Goal: Task Accomplishment & Management: Manage account settings

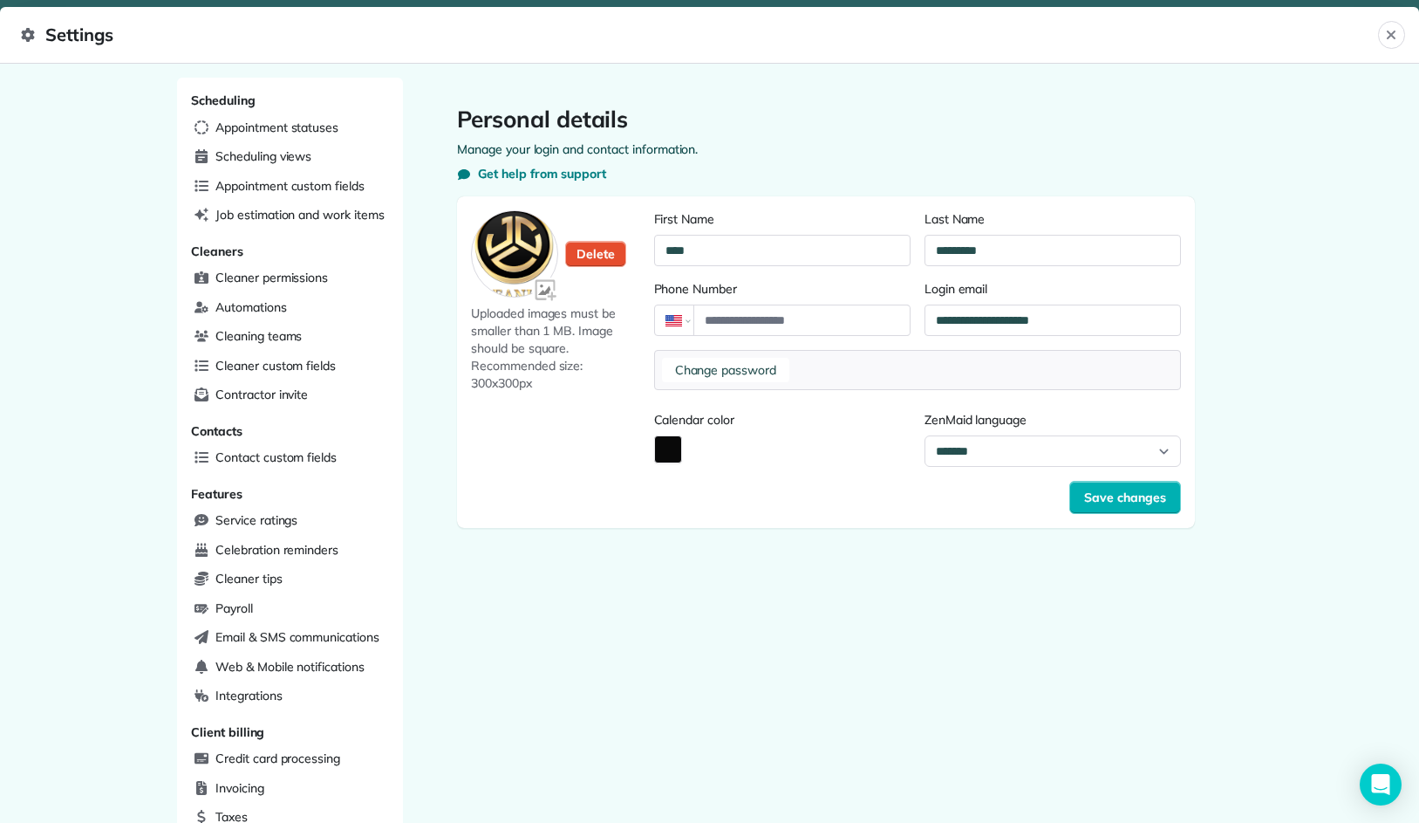
scroll to position [260, 586]
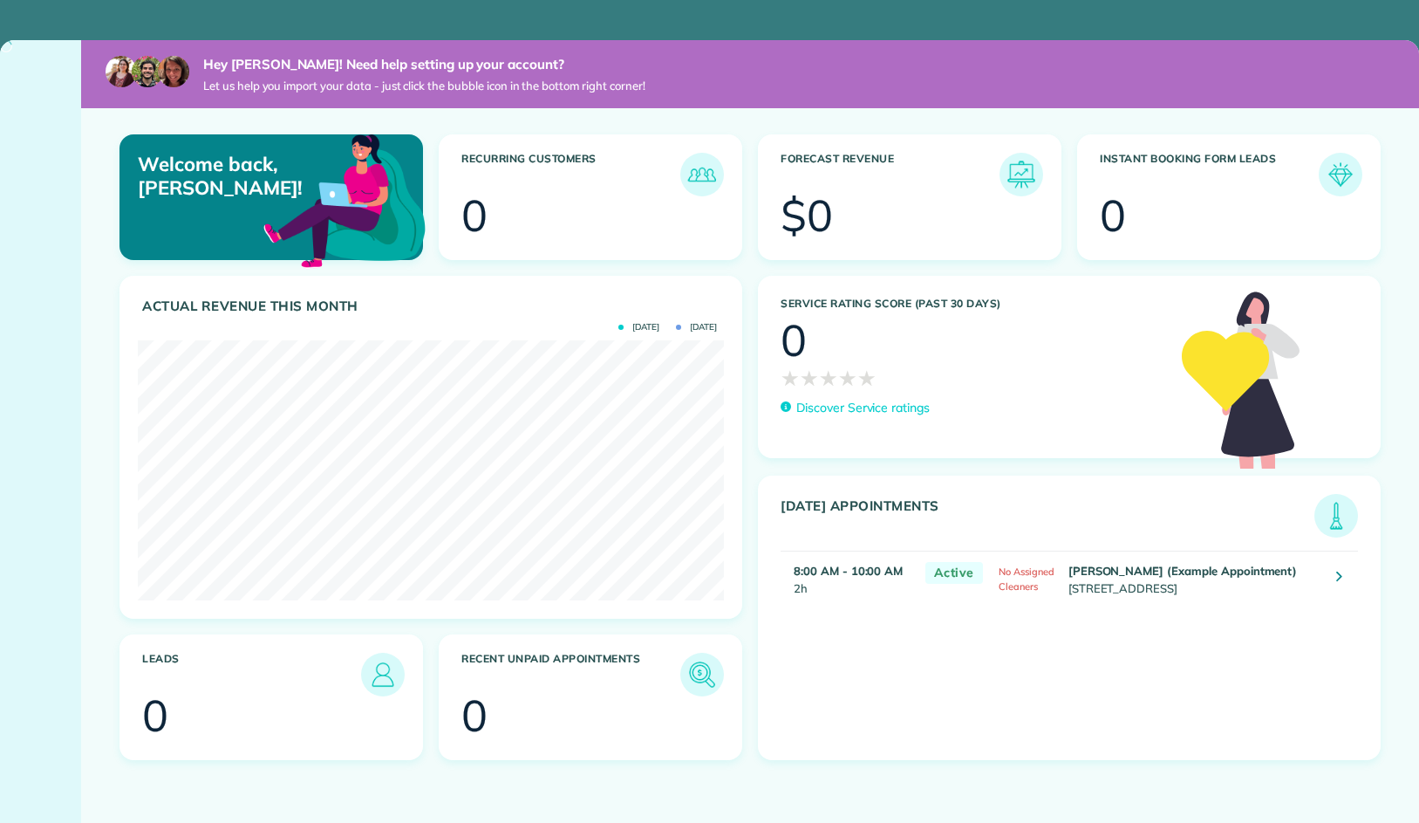
scroll to position [260, 586]
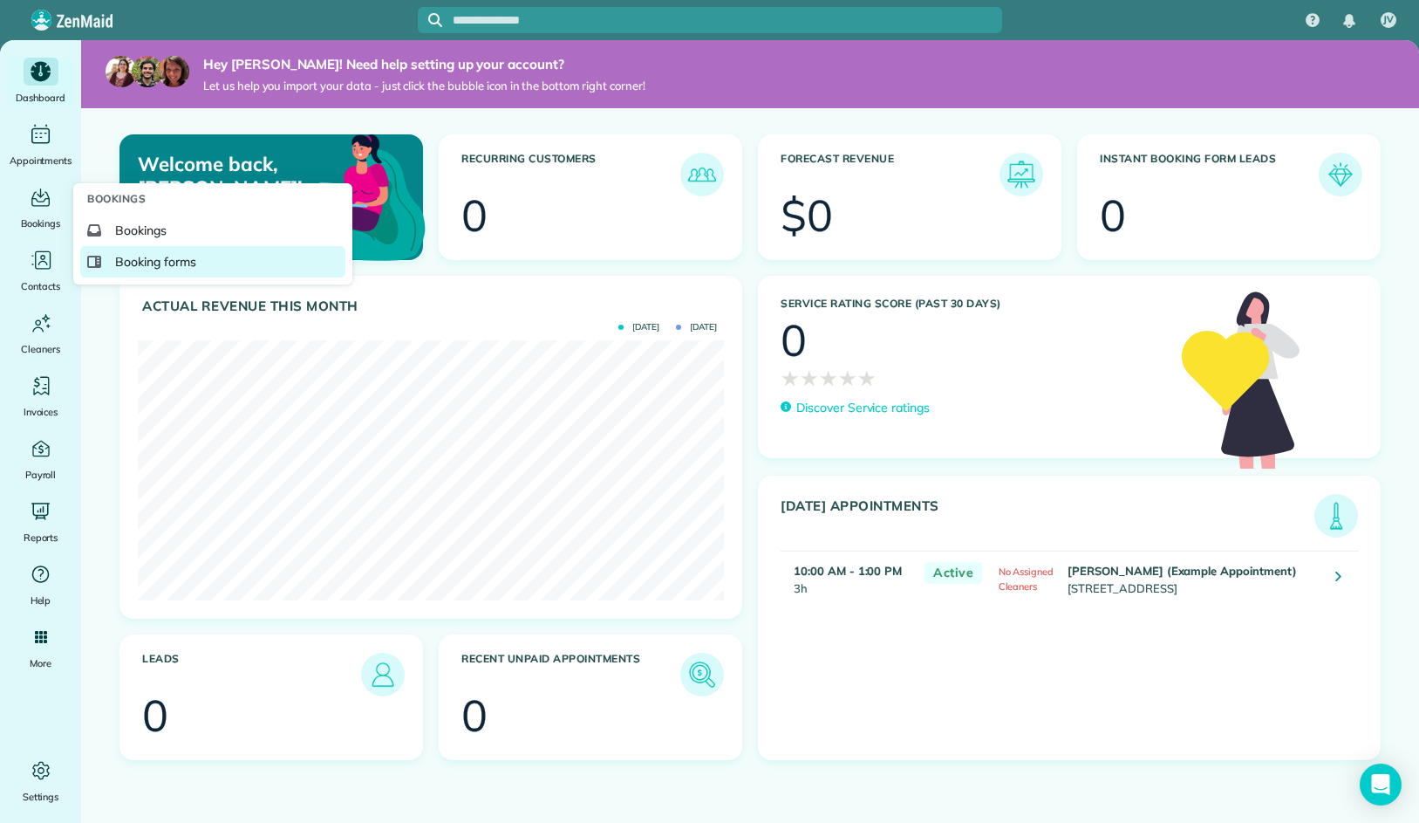
click at [201, 257] on link "Booking forms" at bounding box center [212, 261] width 265 height 31
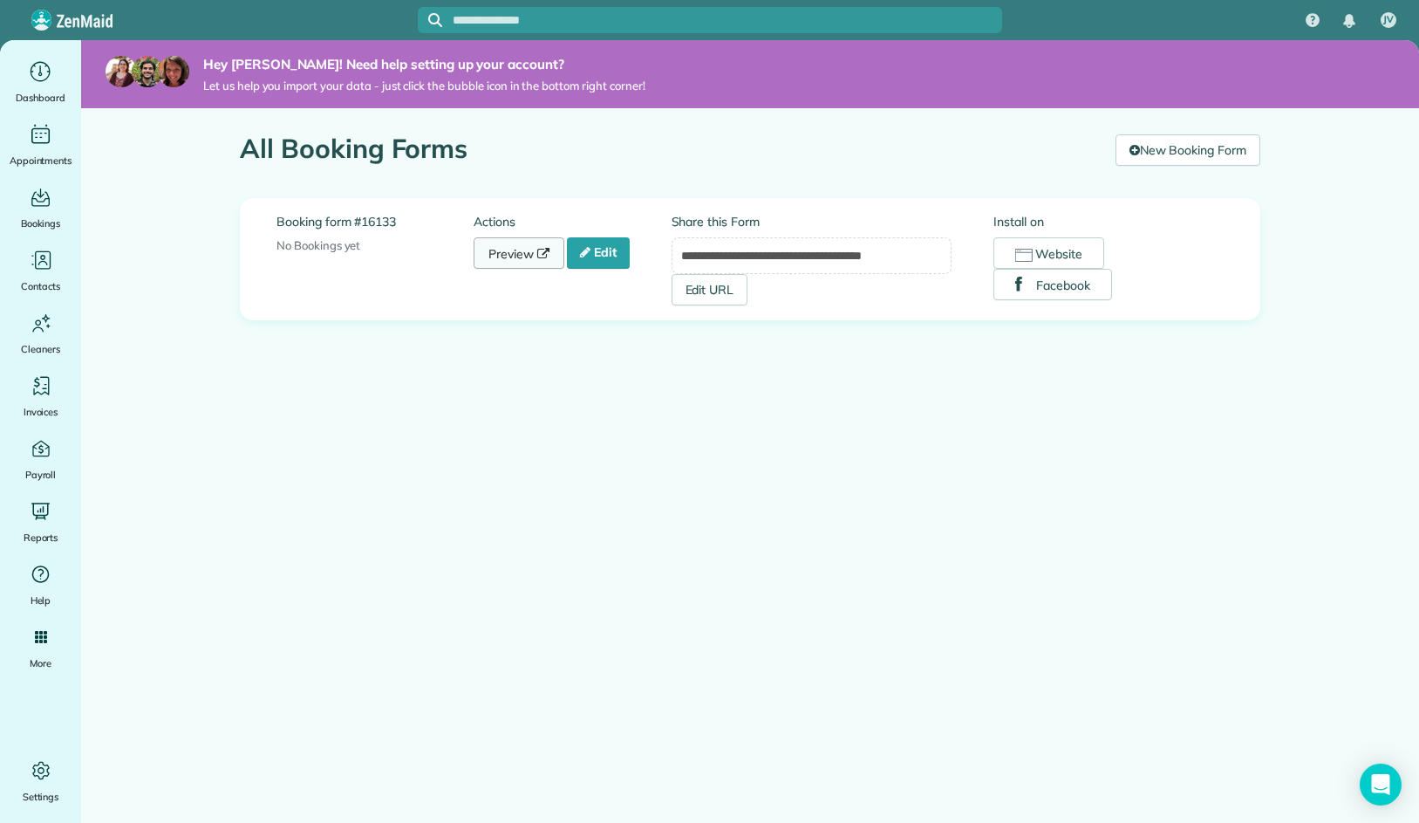
click at [511, 264] on link "Preview" at bounding box center [519, 252] width 91 height 31
click at [613, 251] on link "Edit" at bounding box center [598, 252] width 63 height 31
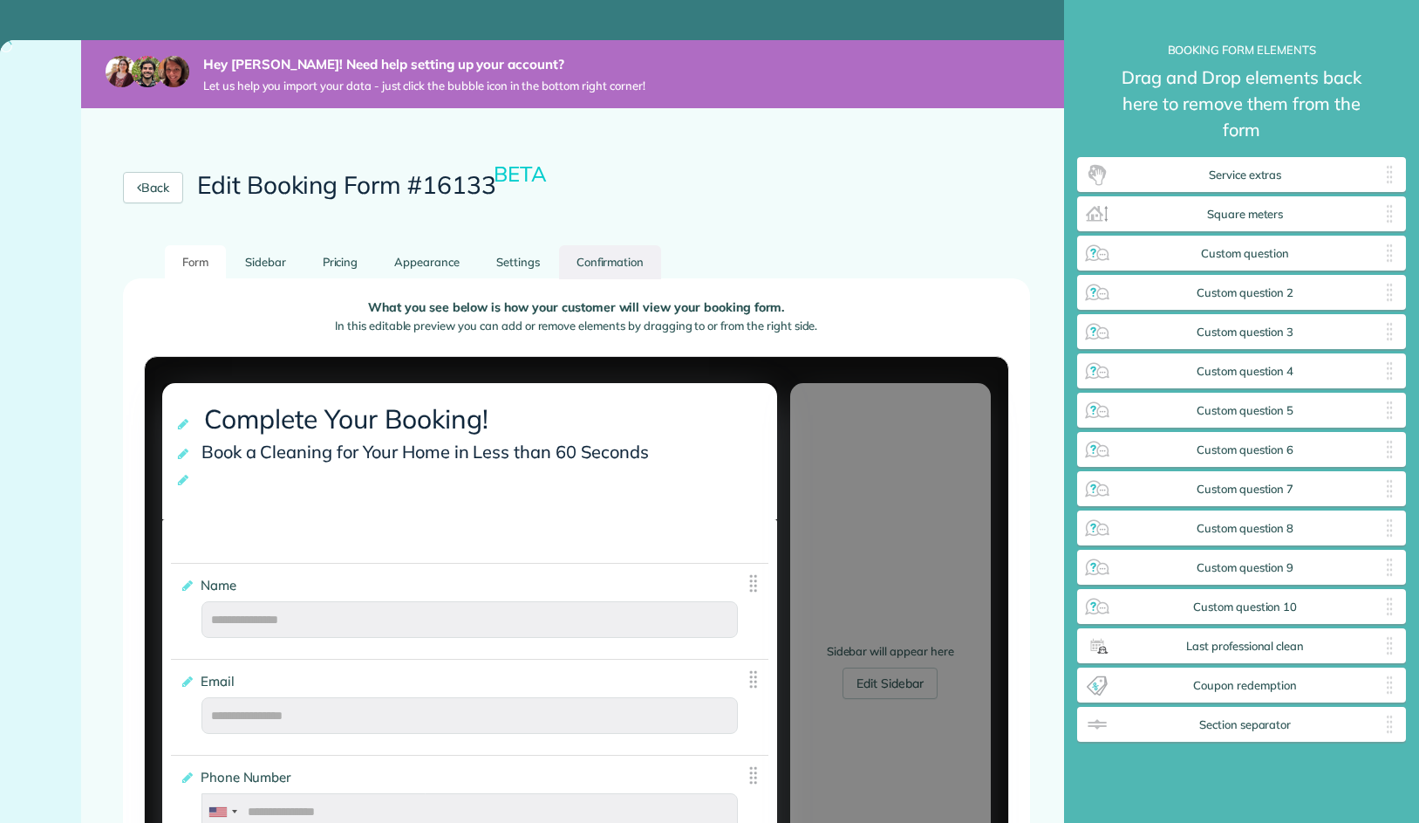
scroll to position [866, 328]
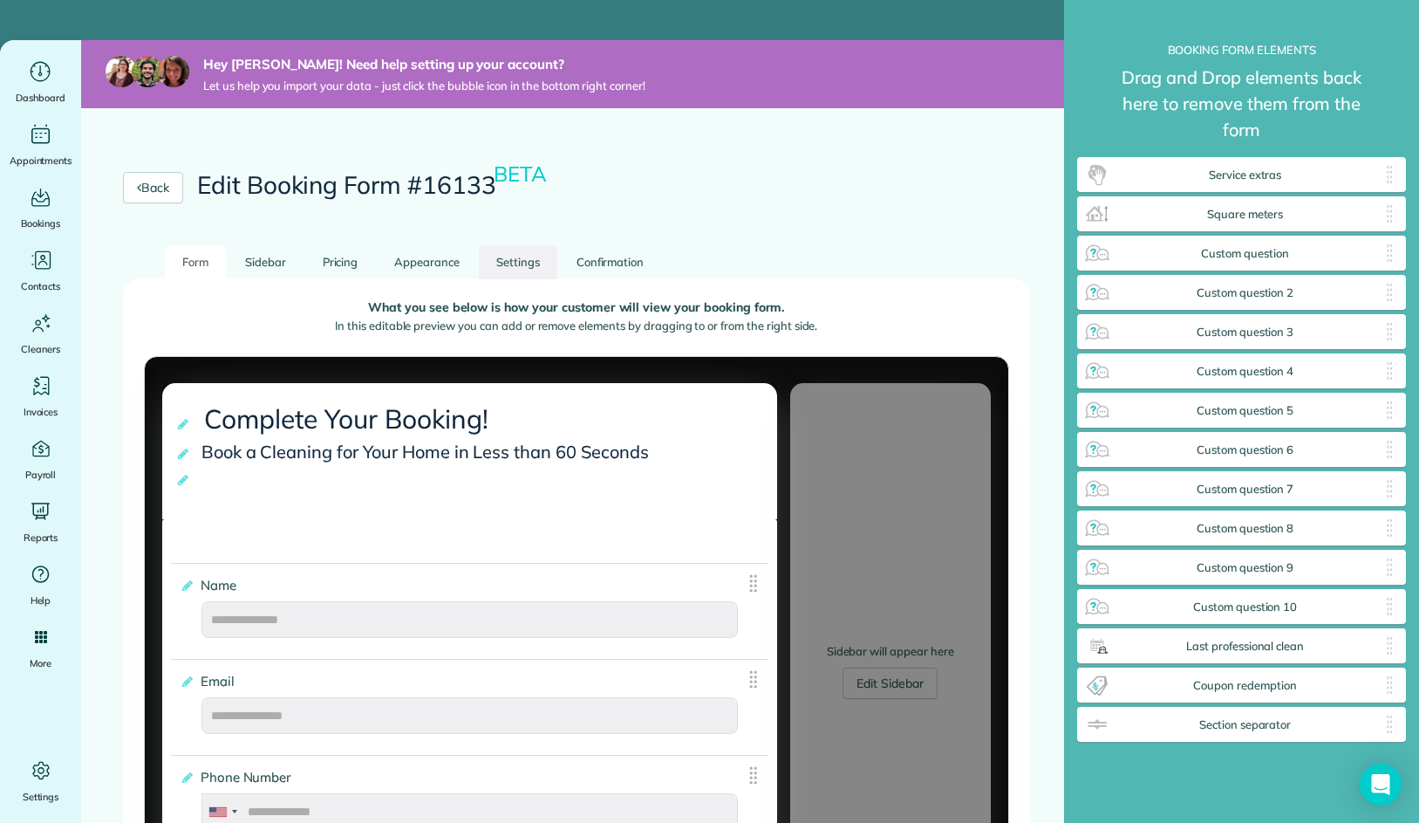
click at [548, 270] on link "Settings" at bounding box center [518, 262] width 78 height 34
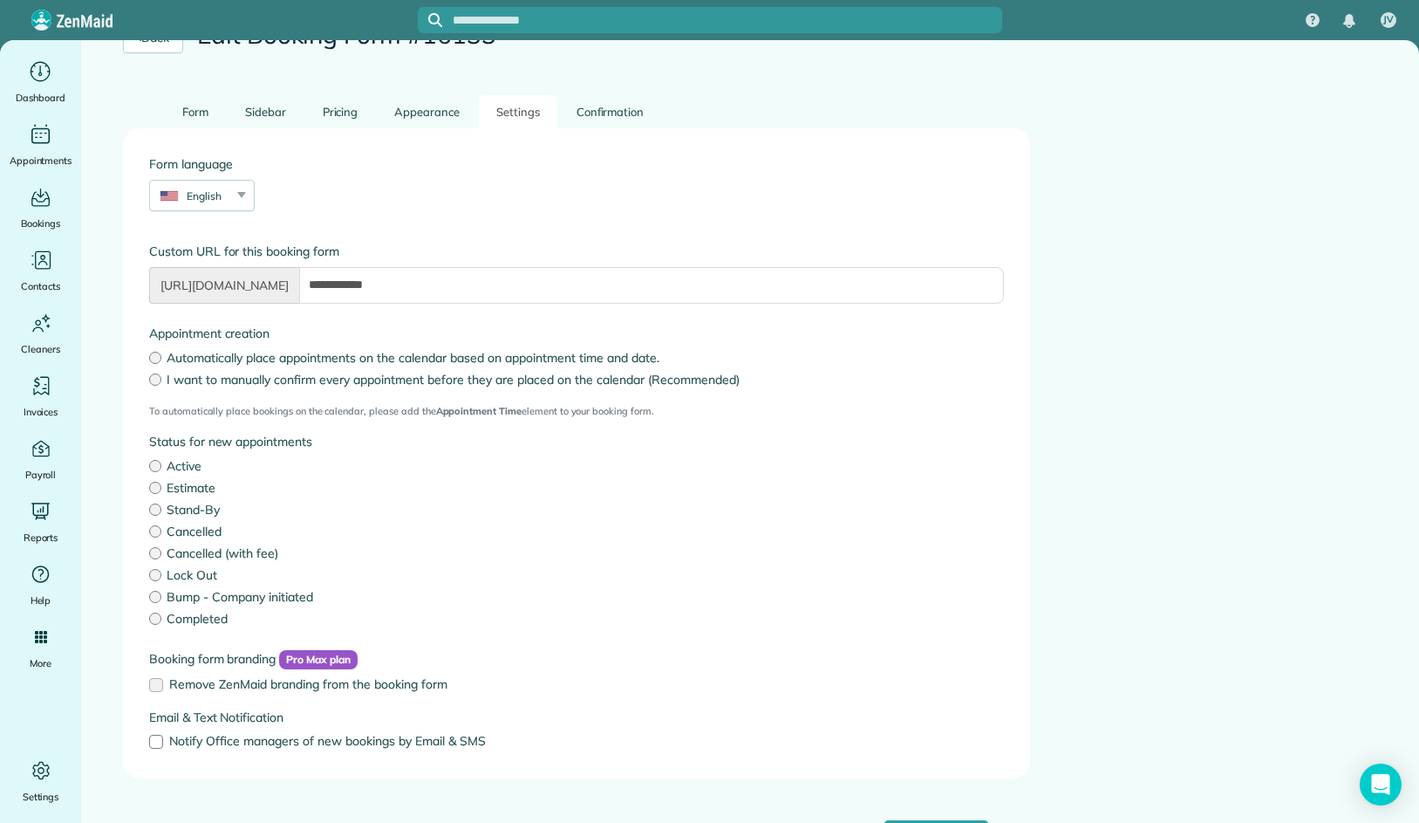
scroll to position [0, 0]
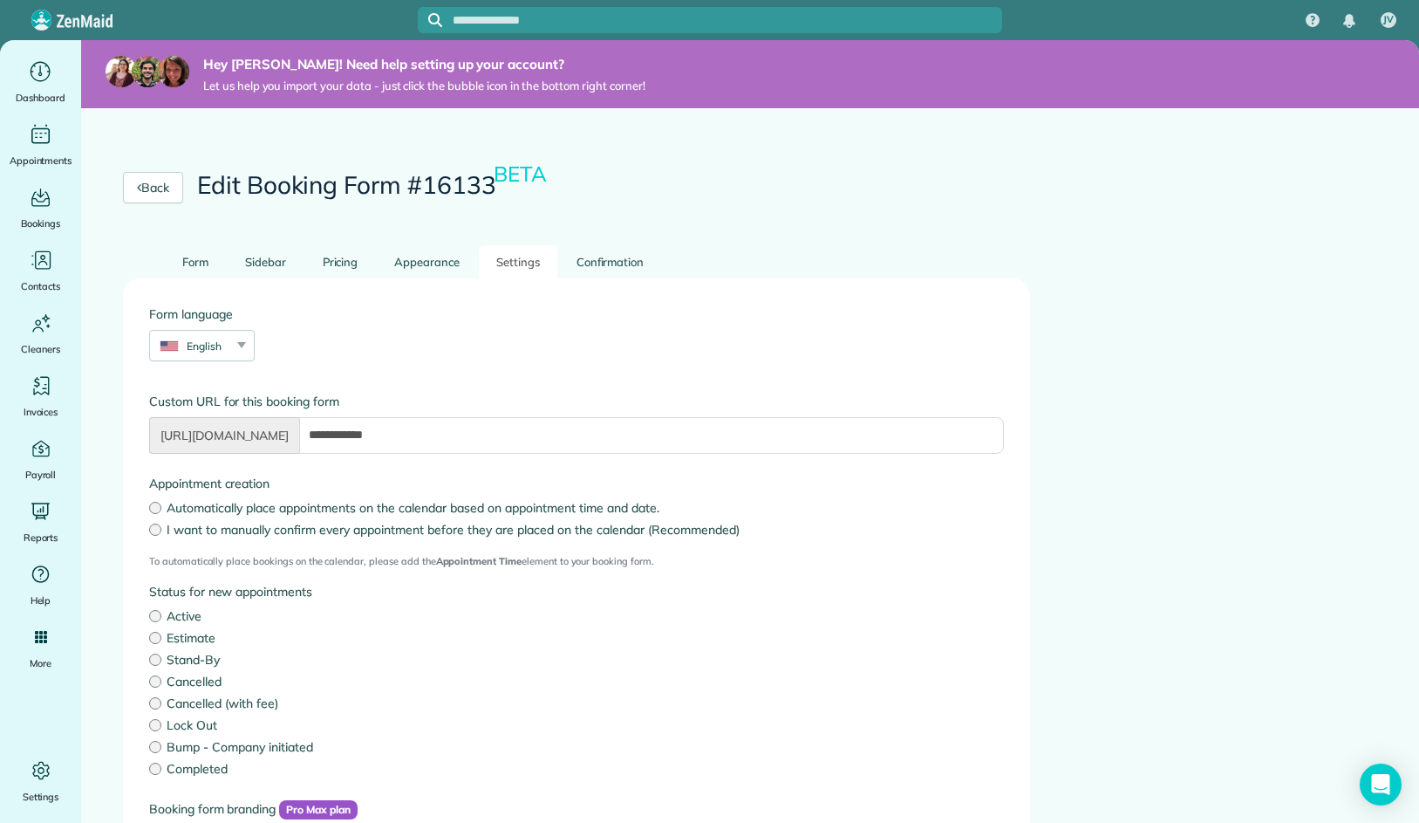
click at [518, 252] on link "Settings" at bounding box center [518, 262] width 78 height 34
click at [434, 262] on link "Appearance" at bounding box center [427, 262] width 100 height 34
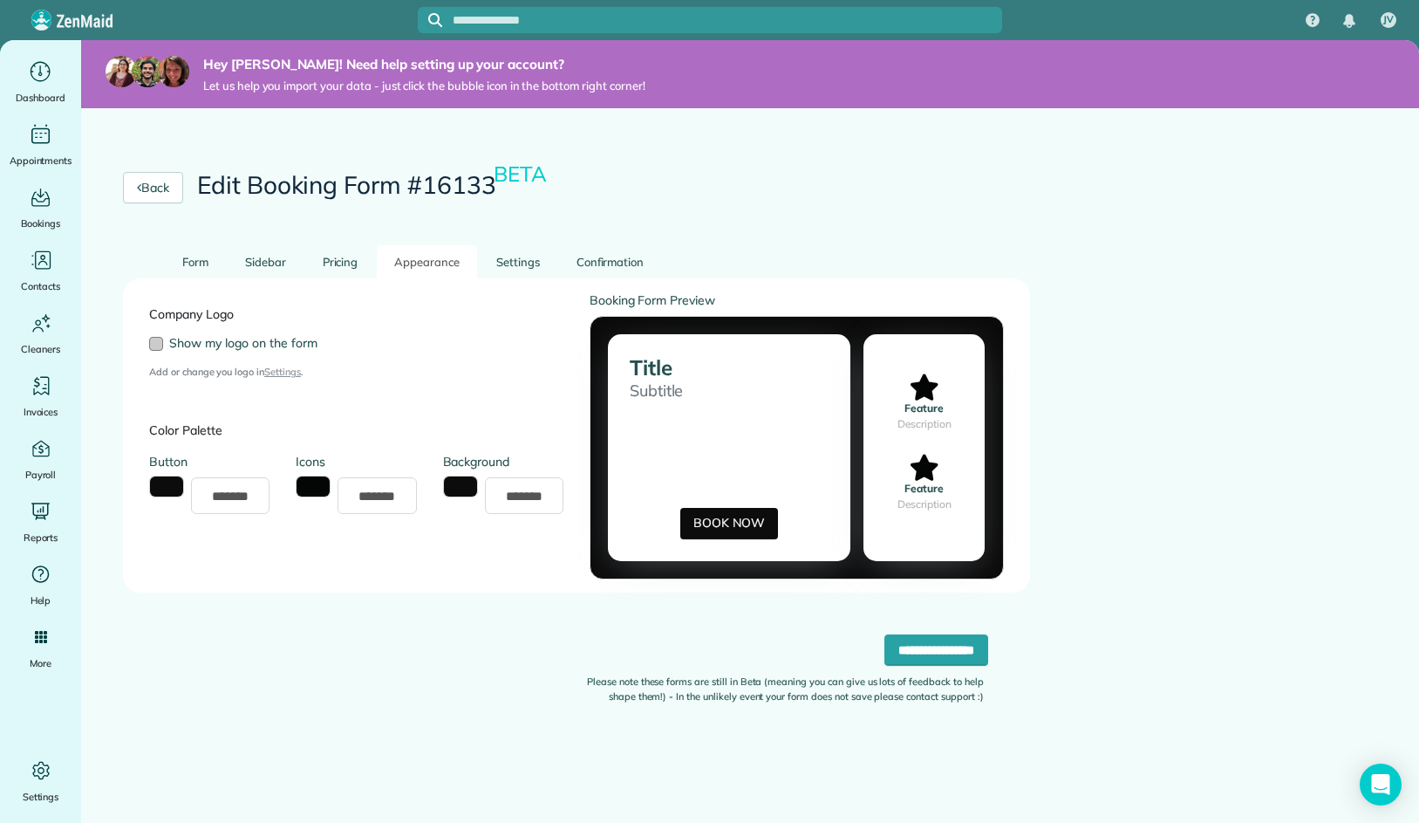
click at [154, 344] on div at bounding box center [156, 344] width 14 height 14
click at [300, 377] on link "Settings" at bounding box center [282, 371] width 37 height 12
click at [160, 339] on div at bounding box center [156, 344] width 14 height 14
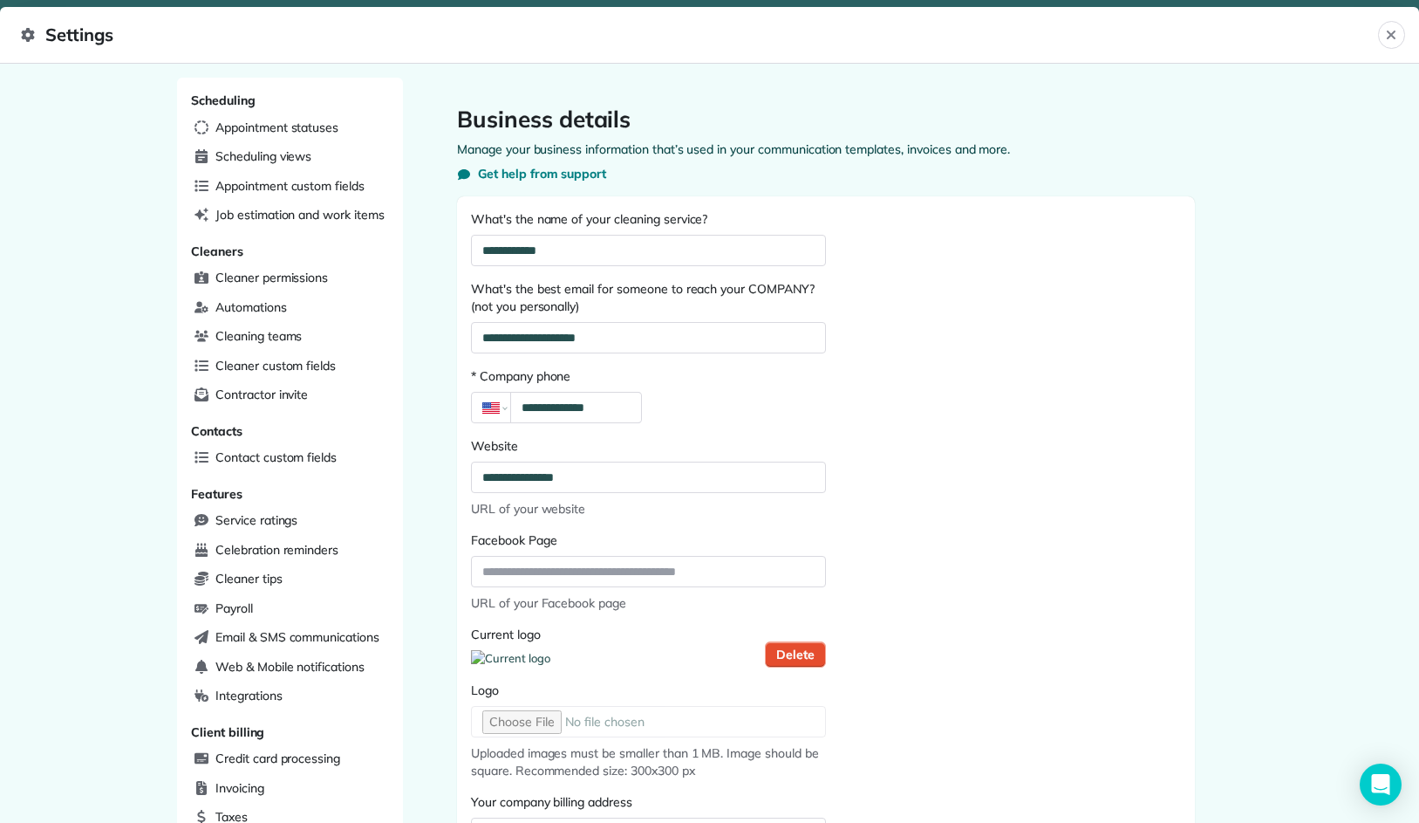
scroll to position [324, 0]
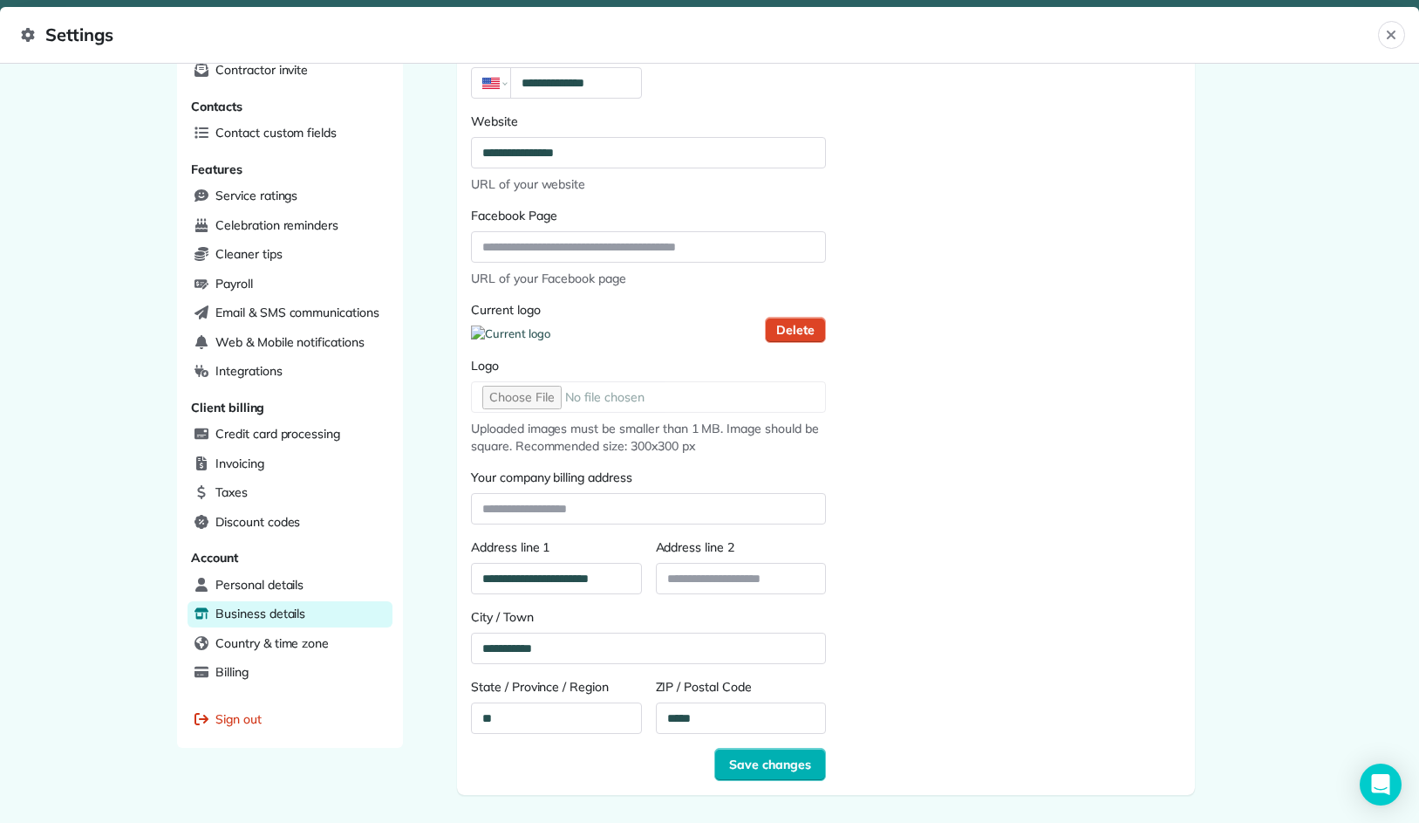
click at [798, 333] on span "Delete" at bounding box center [795, 329] width 38 height 17
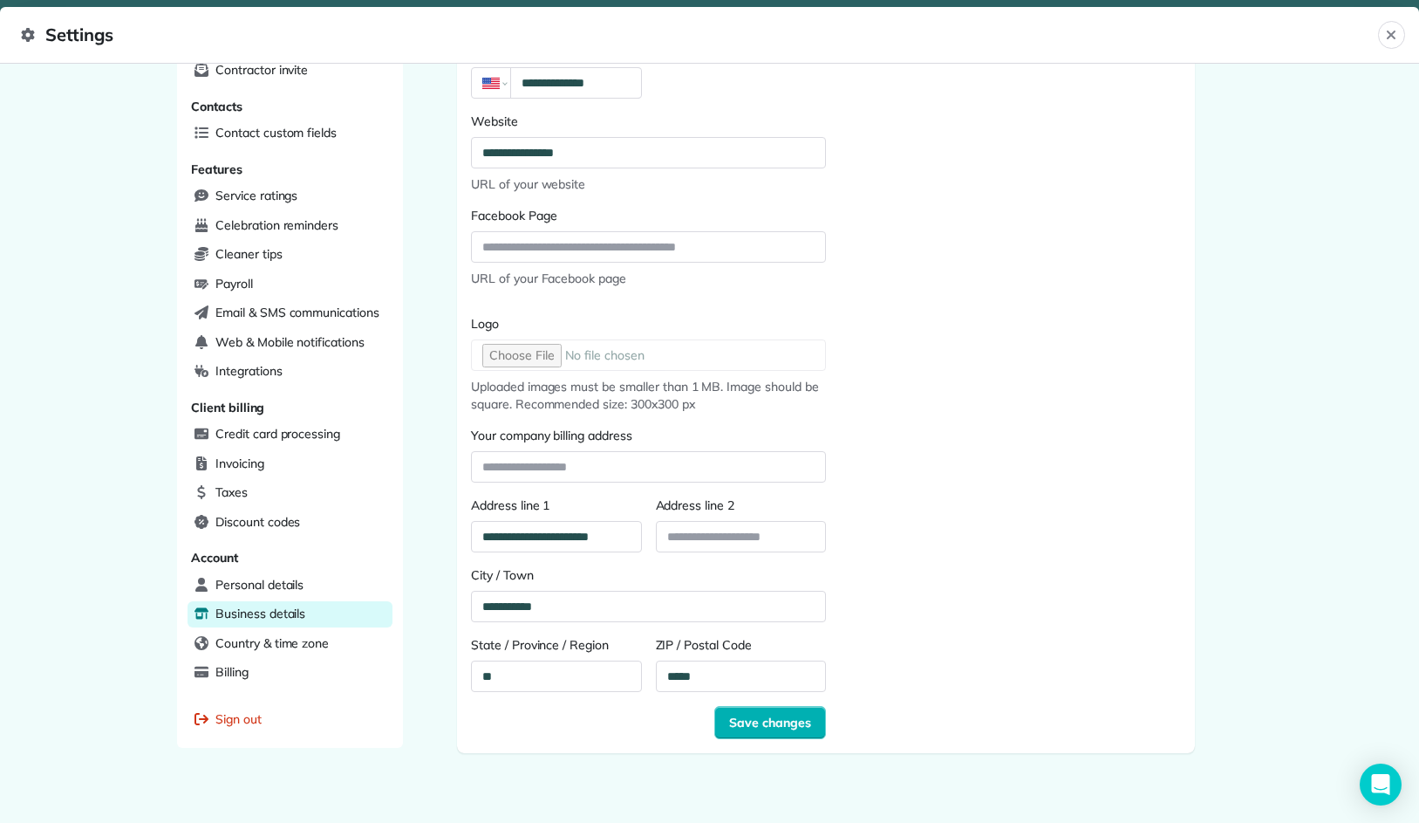
scroll to position [323, 0]
click at [537, 355] on input "Logo" at bounding box center [648, 356] width 355 height 31
type input "**********"
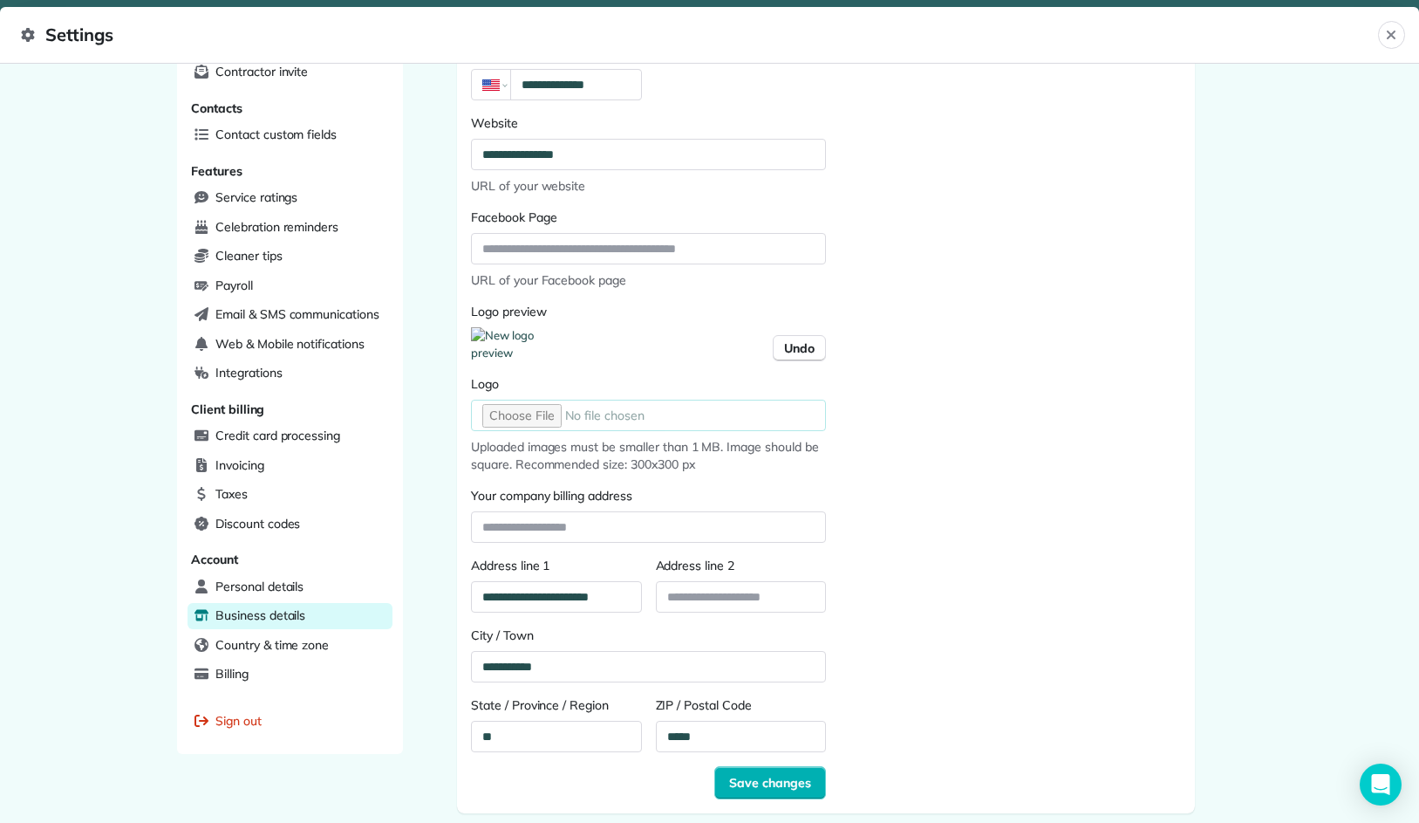
scroll to position [394, 0]
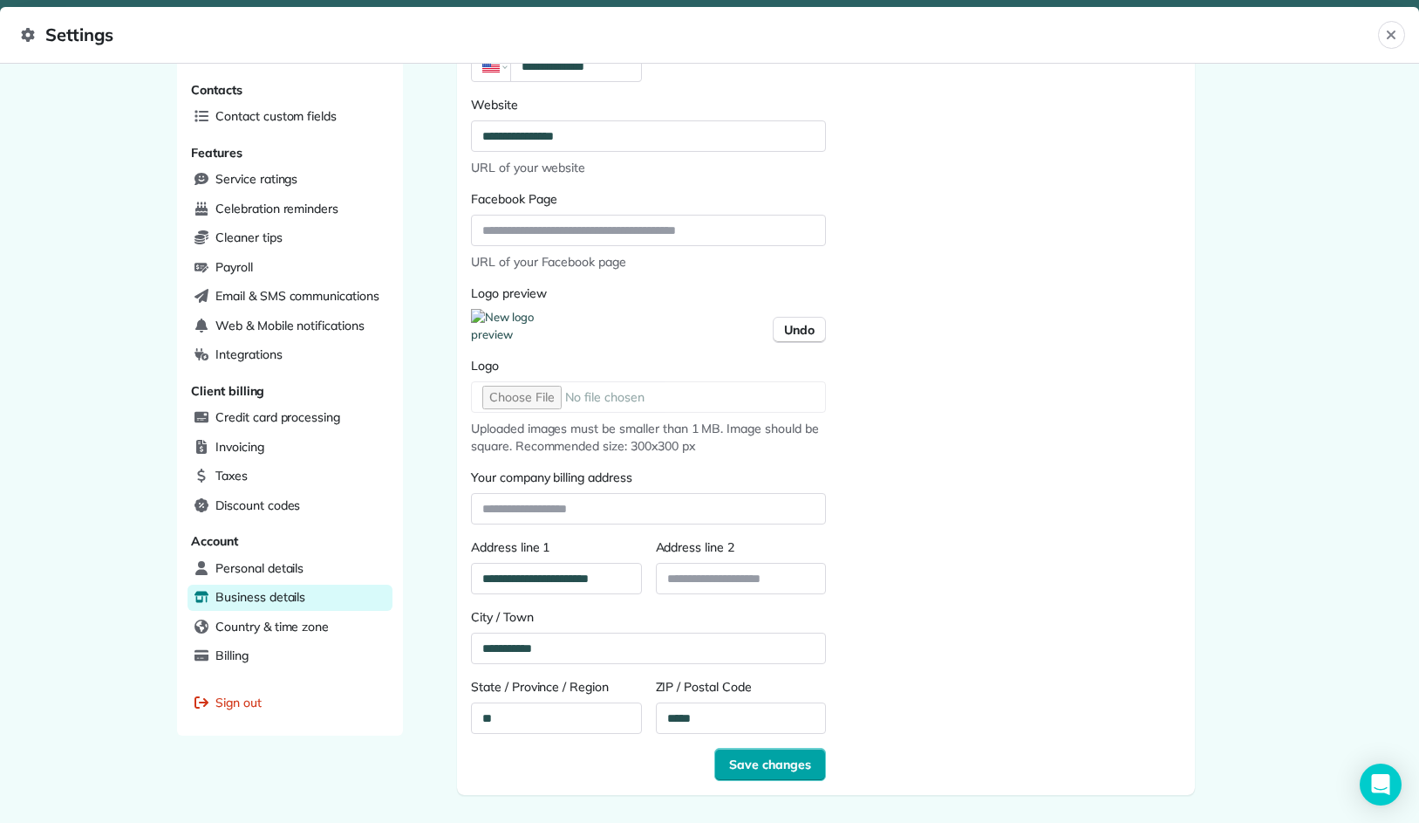
click at [775, 774] on button "Save changes" at bounding box center [770, 763] width 112 height 33
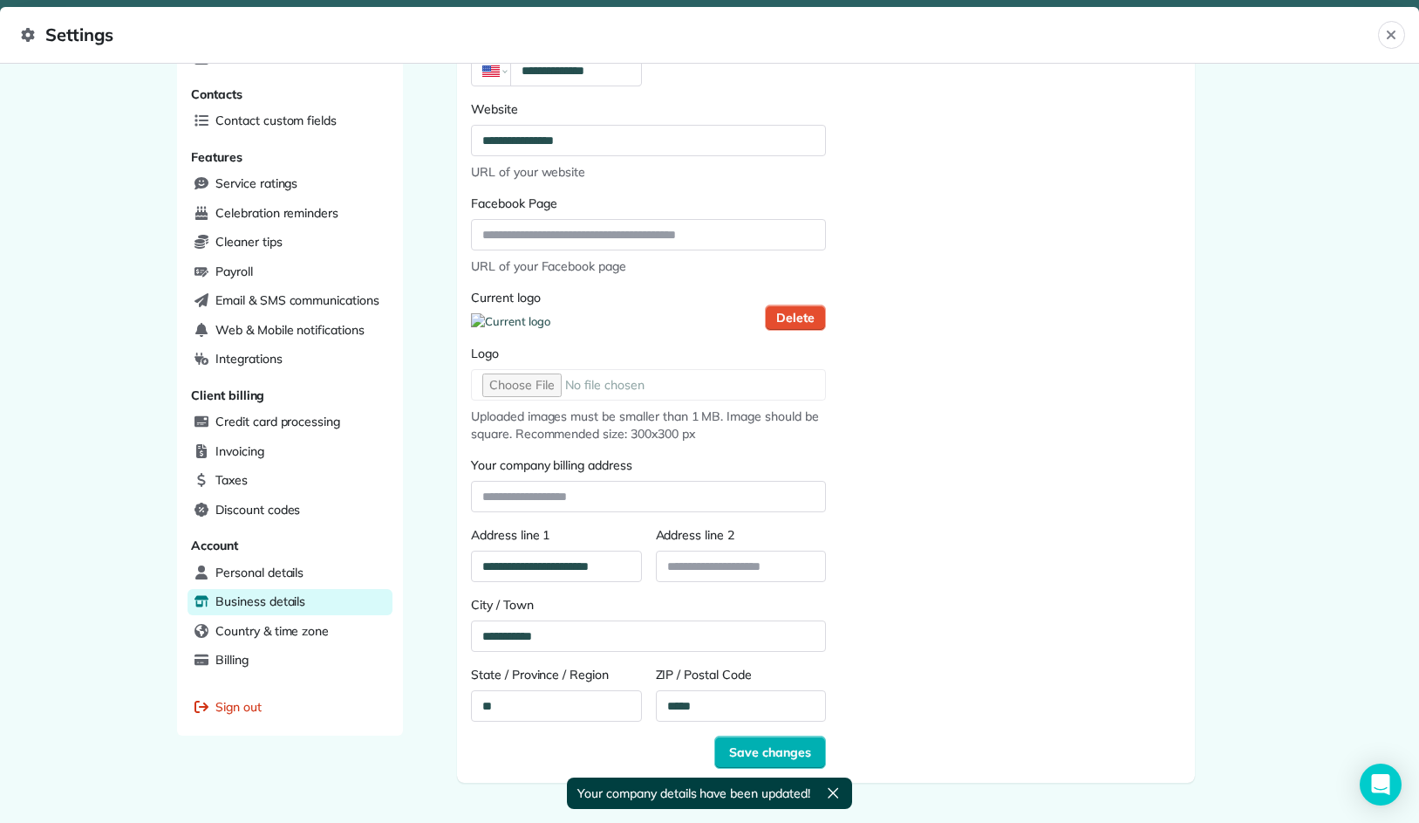
scroll to position [0, 0]
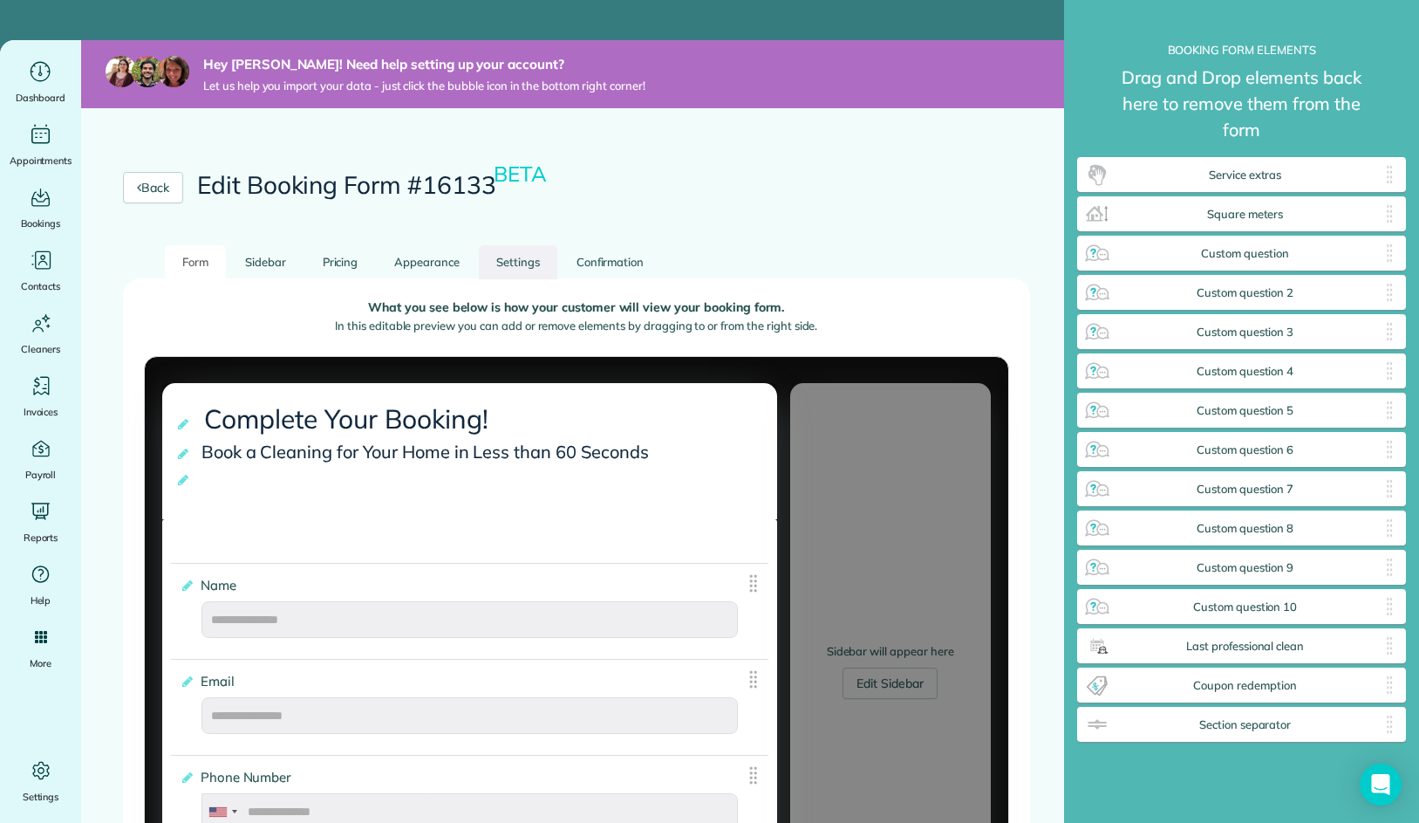
scroll to position [8, 1]
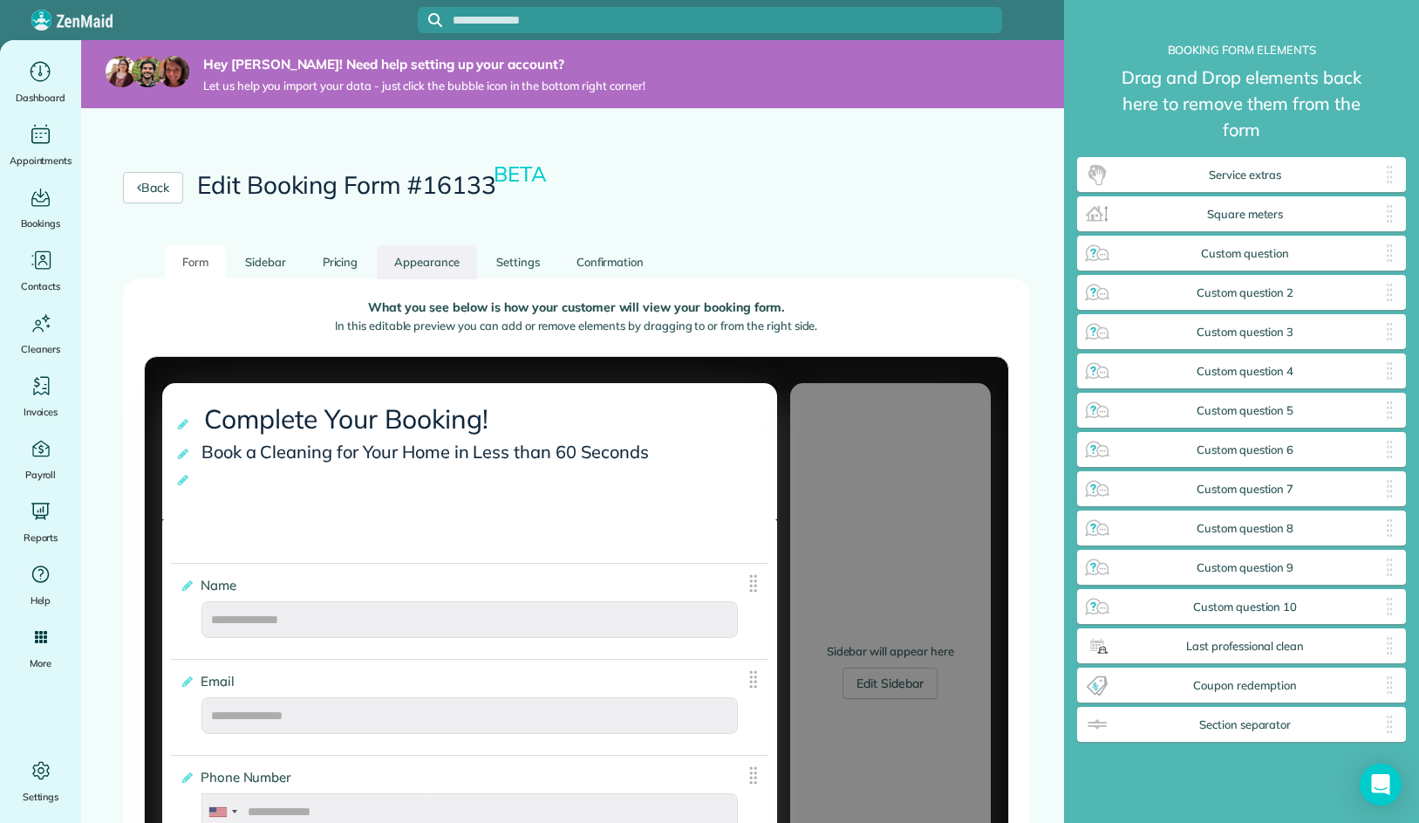
click at [388, 262] on link "Appearance" at bounding box center [427, 262] width 100 height 34
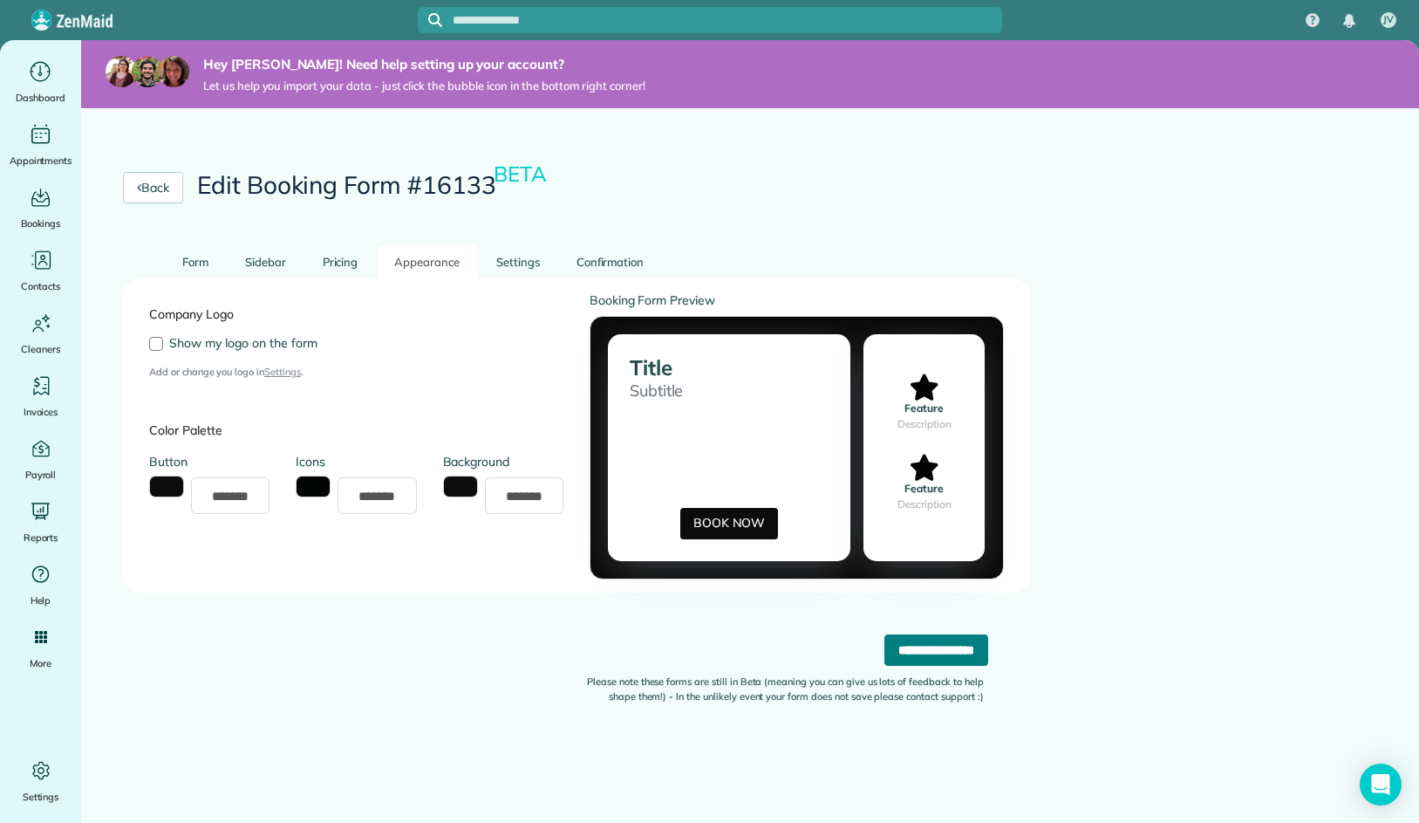
click at [902, 659] on input "**********" at bounding box center [936, 649] width 104 height 31
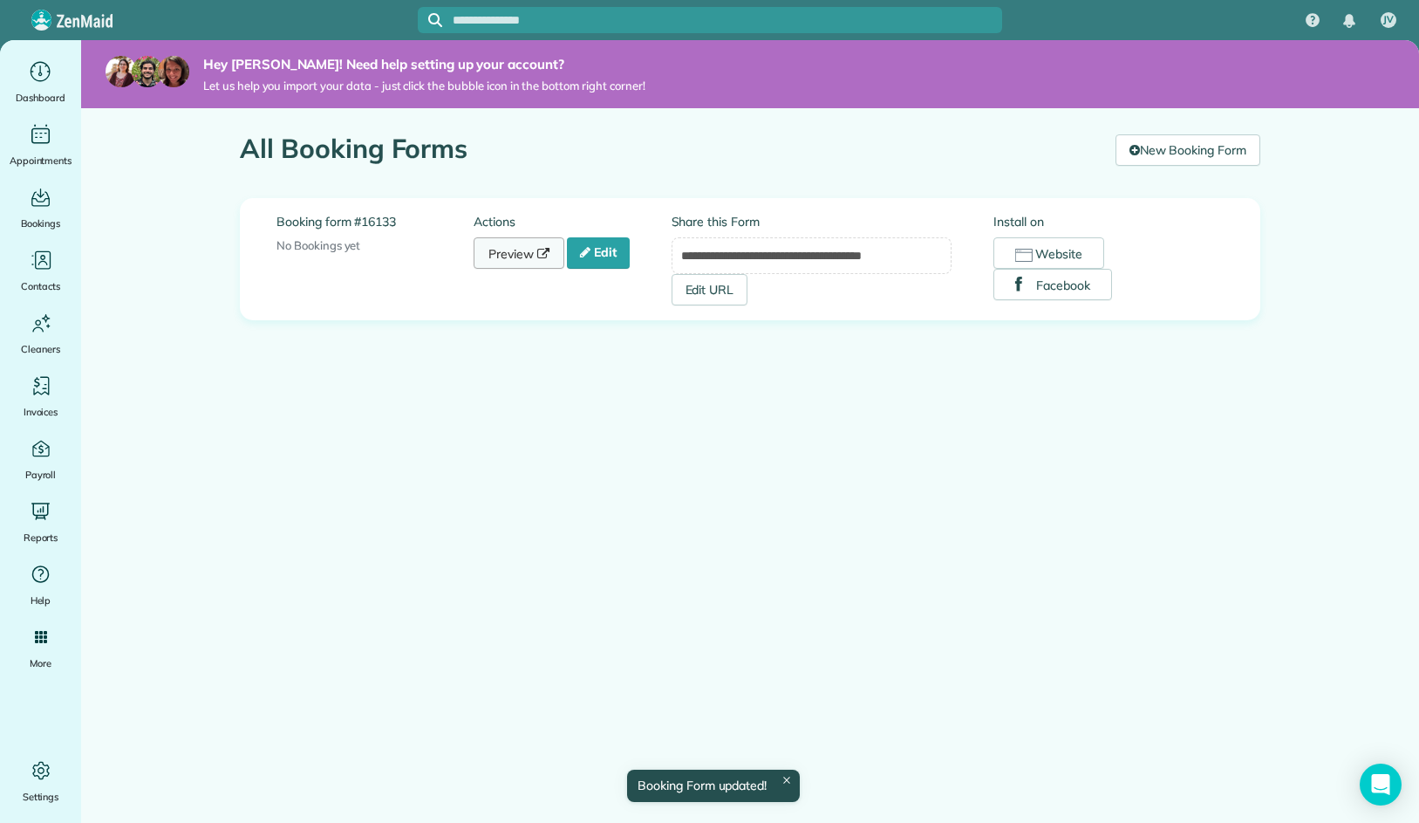
click at [518, 256] on link "Preview" at bounding box center [519, 252] width 91 height 31
click at [588, 257] on icon at bounding box center [585, 252] width 10 height 12
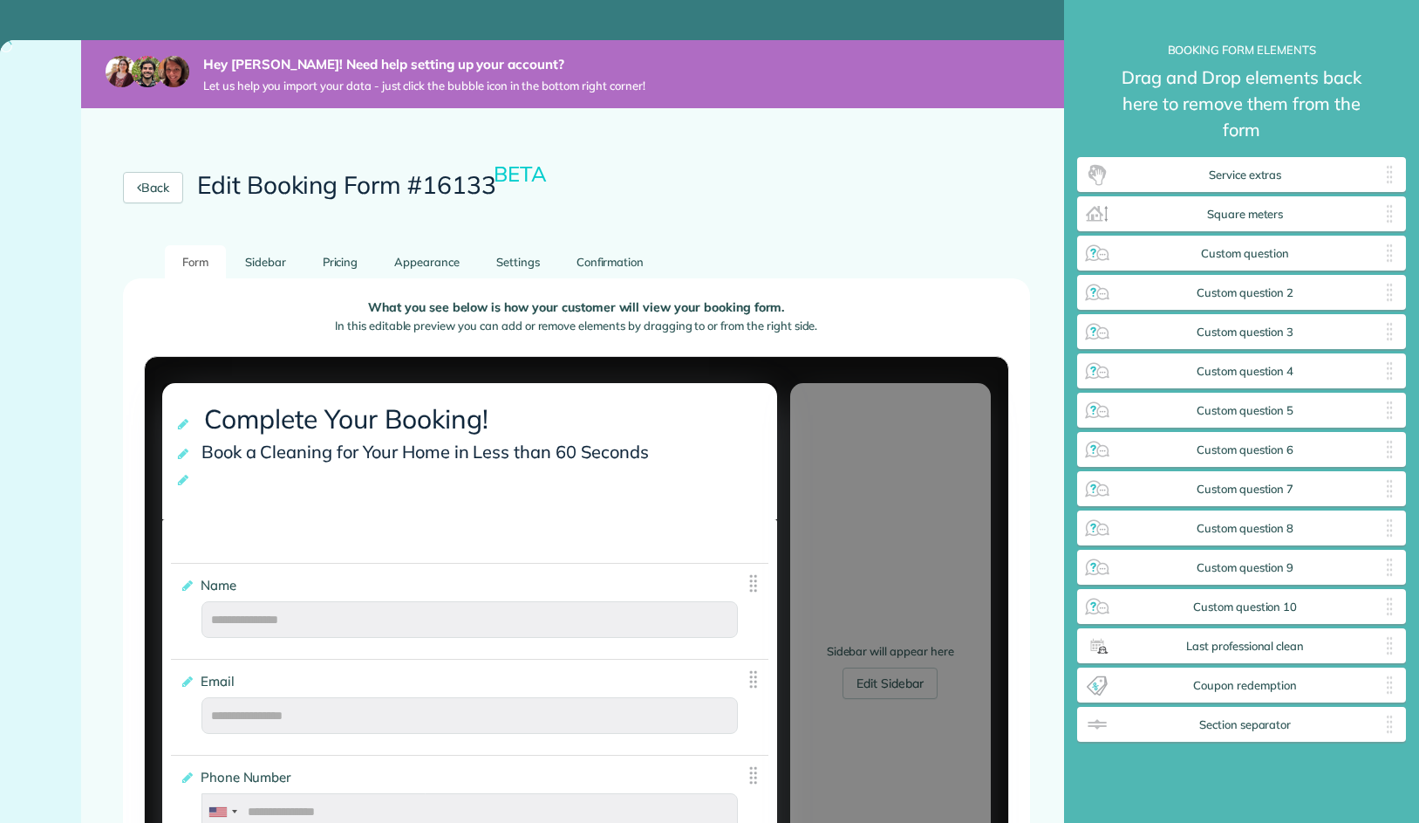
scroll to position [8, 1]
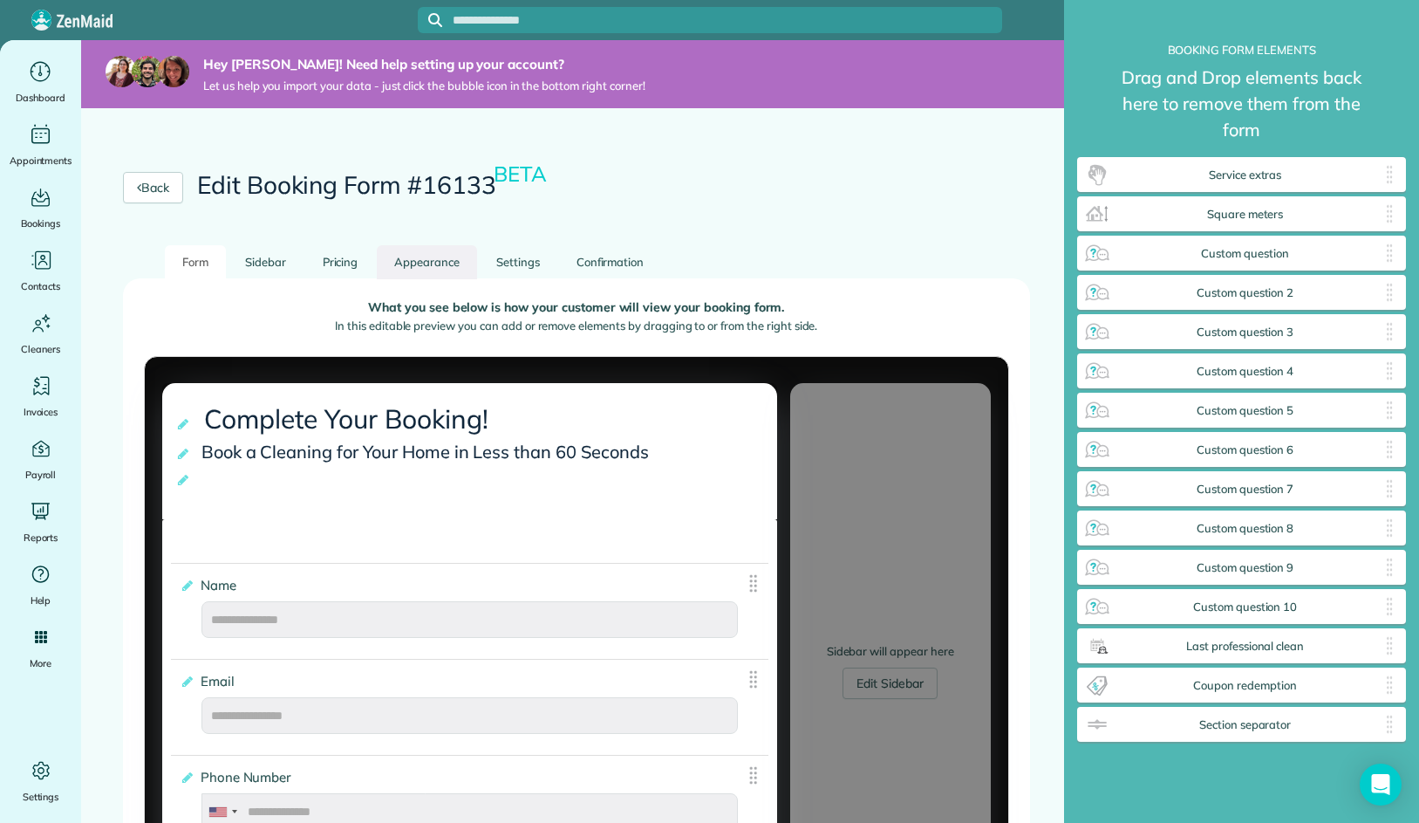
click at [399, 262] on link "Appearance" at bounding box center [427, 262] width 100 height 34
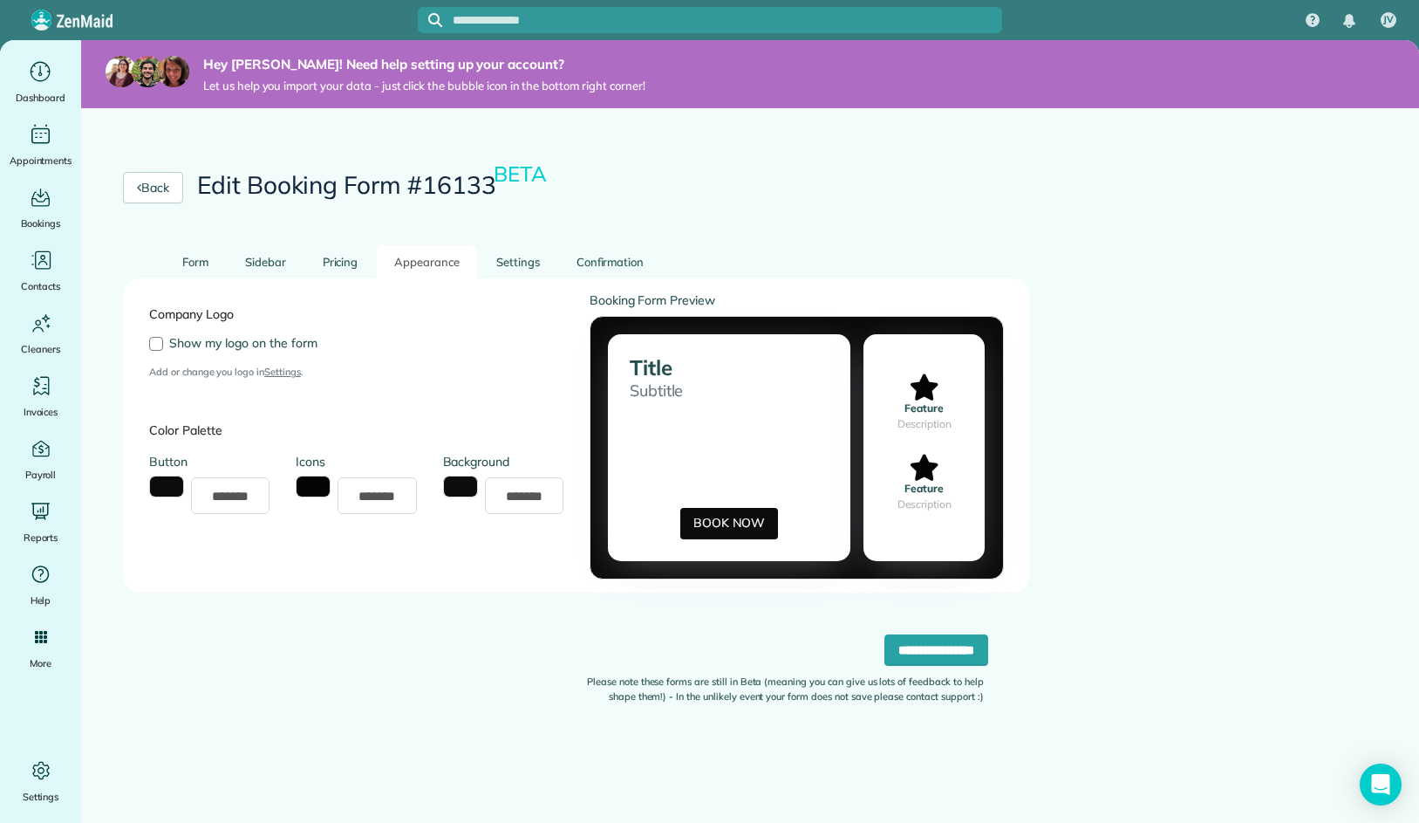
click at [278, 372] on link "Settings" at bounding box center [282, 371] width 37 height 12
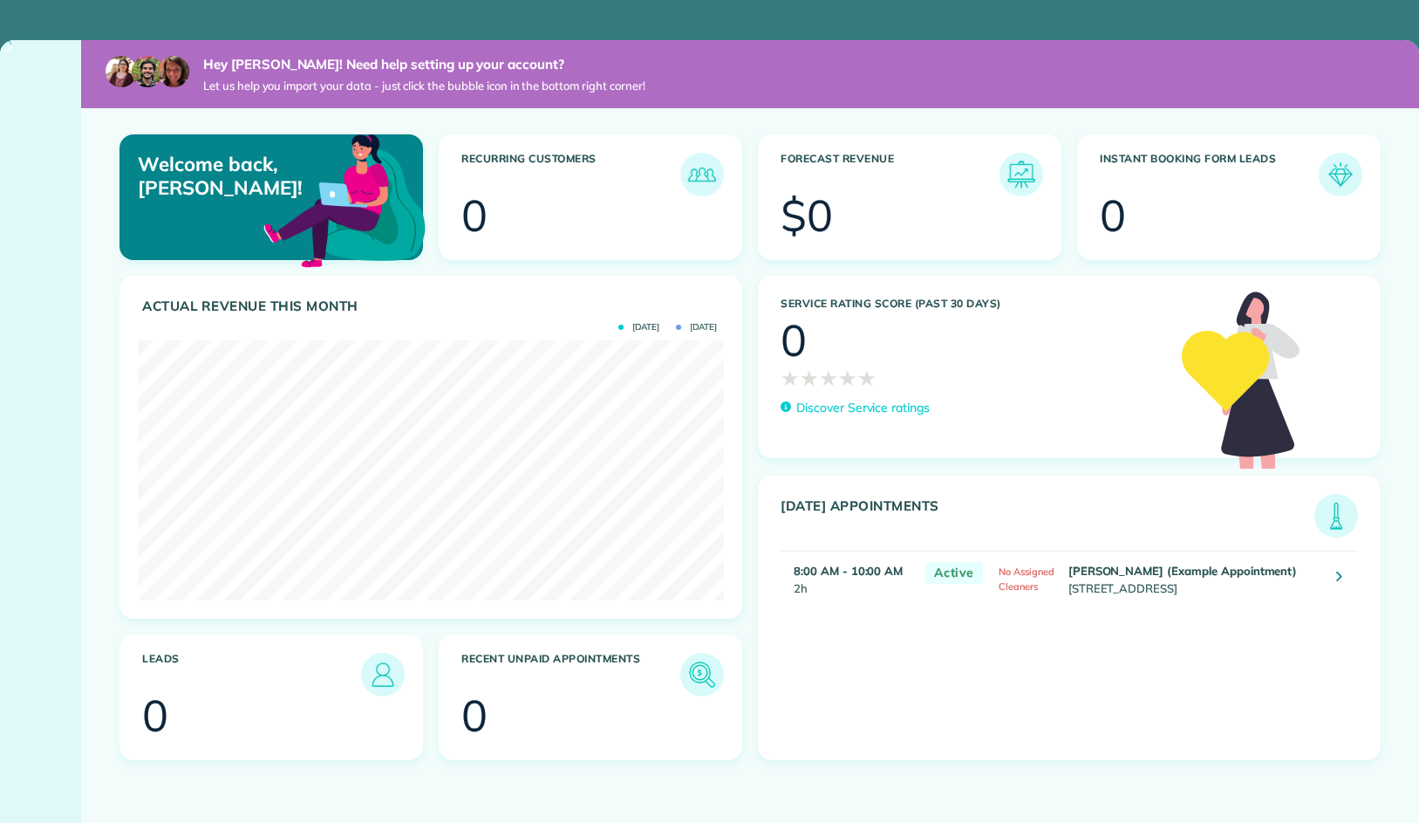
scroll to position [260, 586]
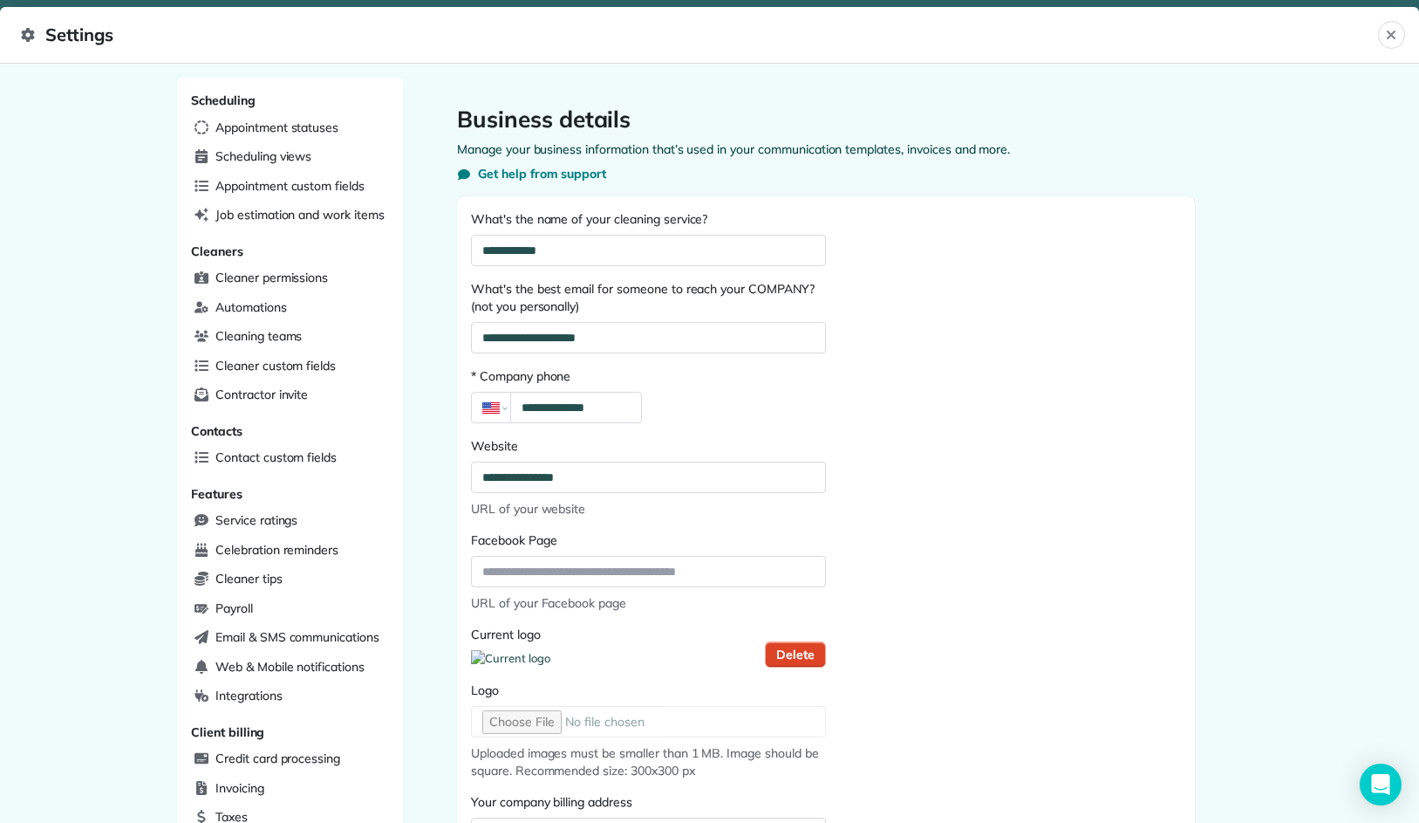
click at [800, 663] on span "Delete" at bounding box center [795, 653] width 38 height 17
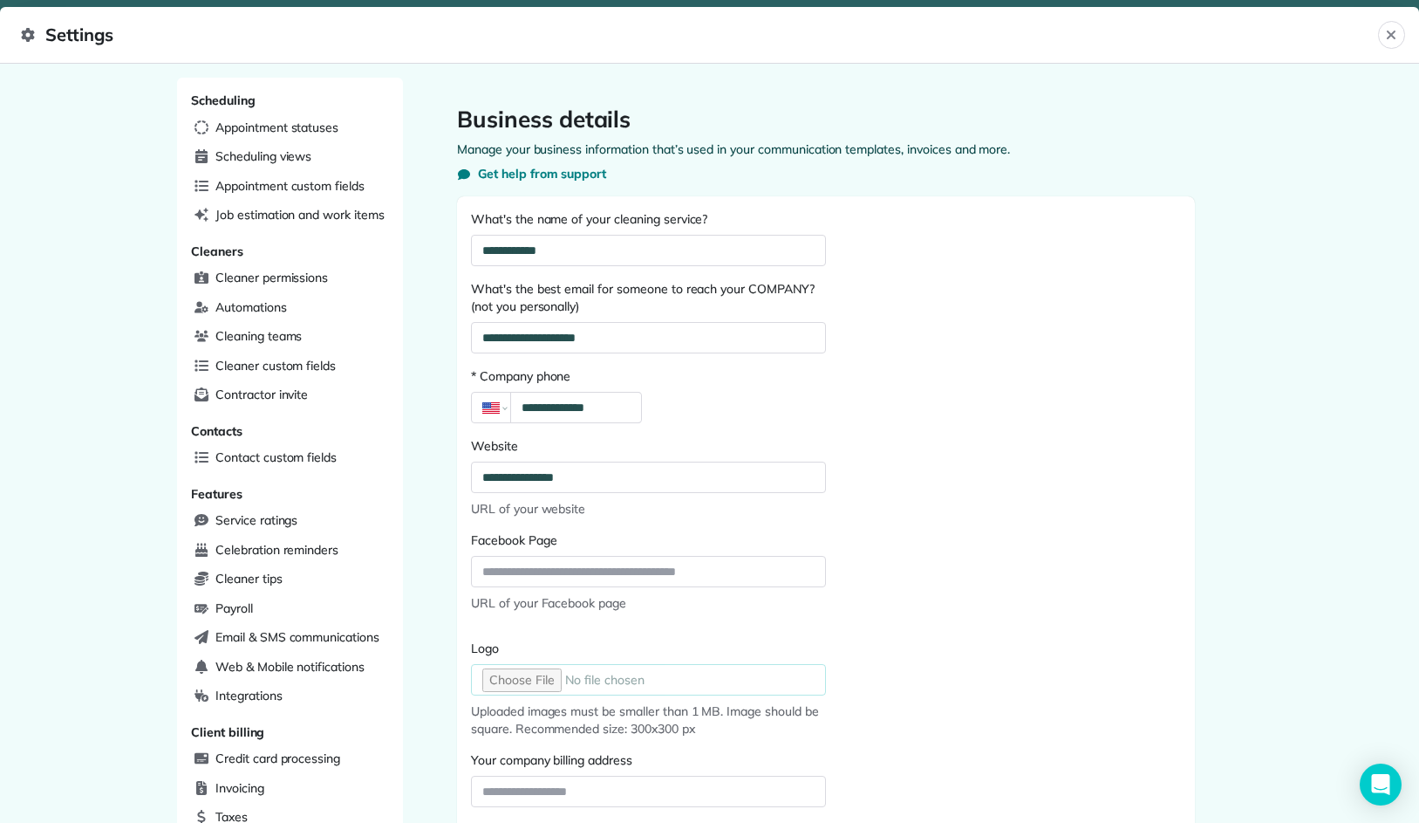
click at [553, 686] on input "Logo" at bounding box center [648, 679] width 355 height 31
type input "**********"
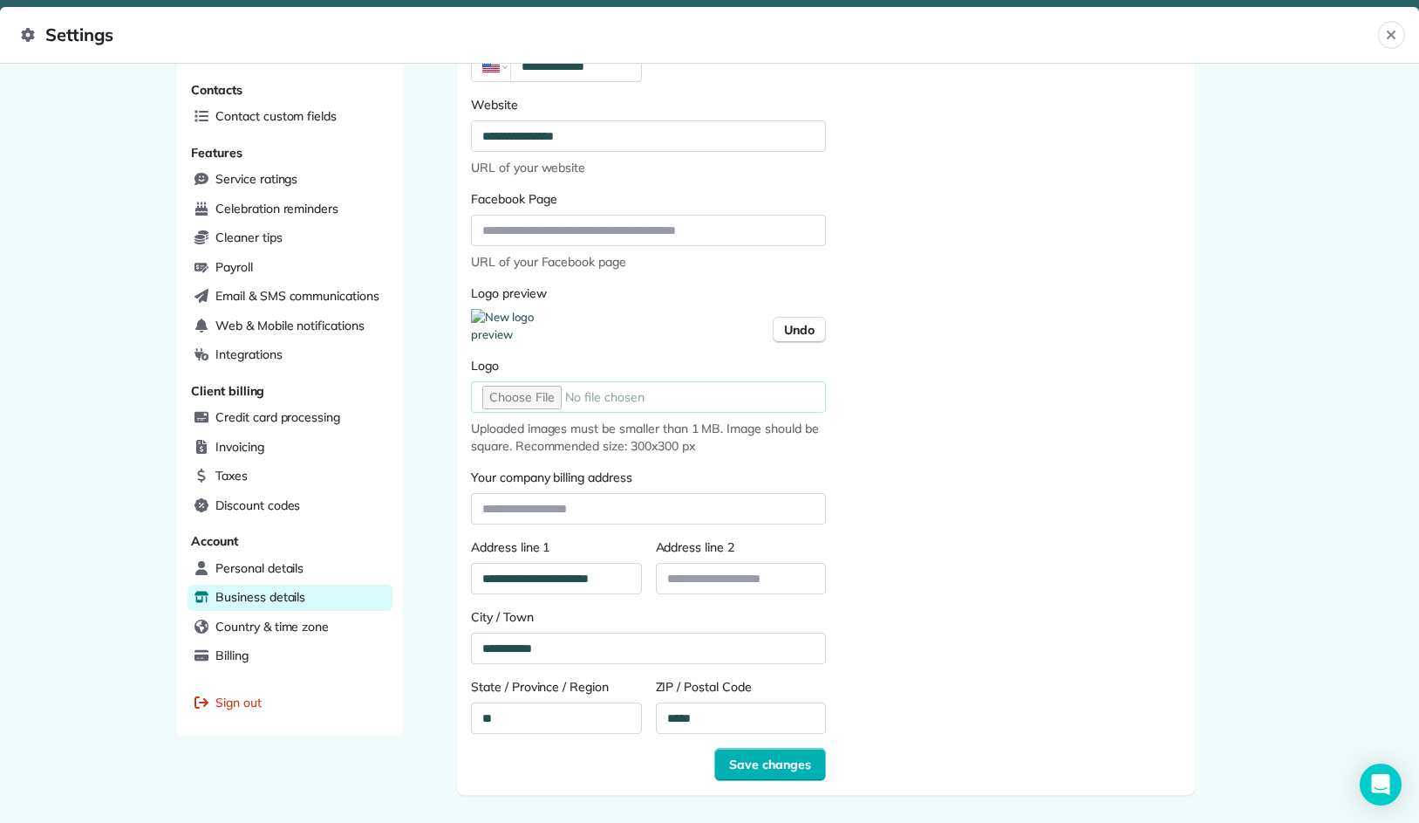
scroll to position [406, 0]
click at [804, 768] on span "Save changes" at bounding box center [770, 763] width 82 height 17
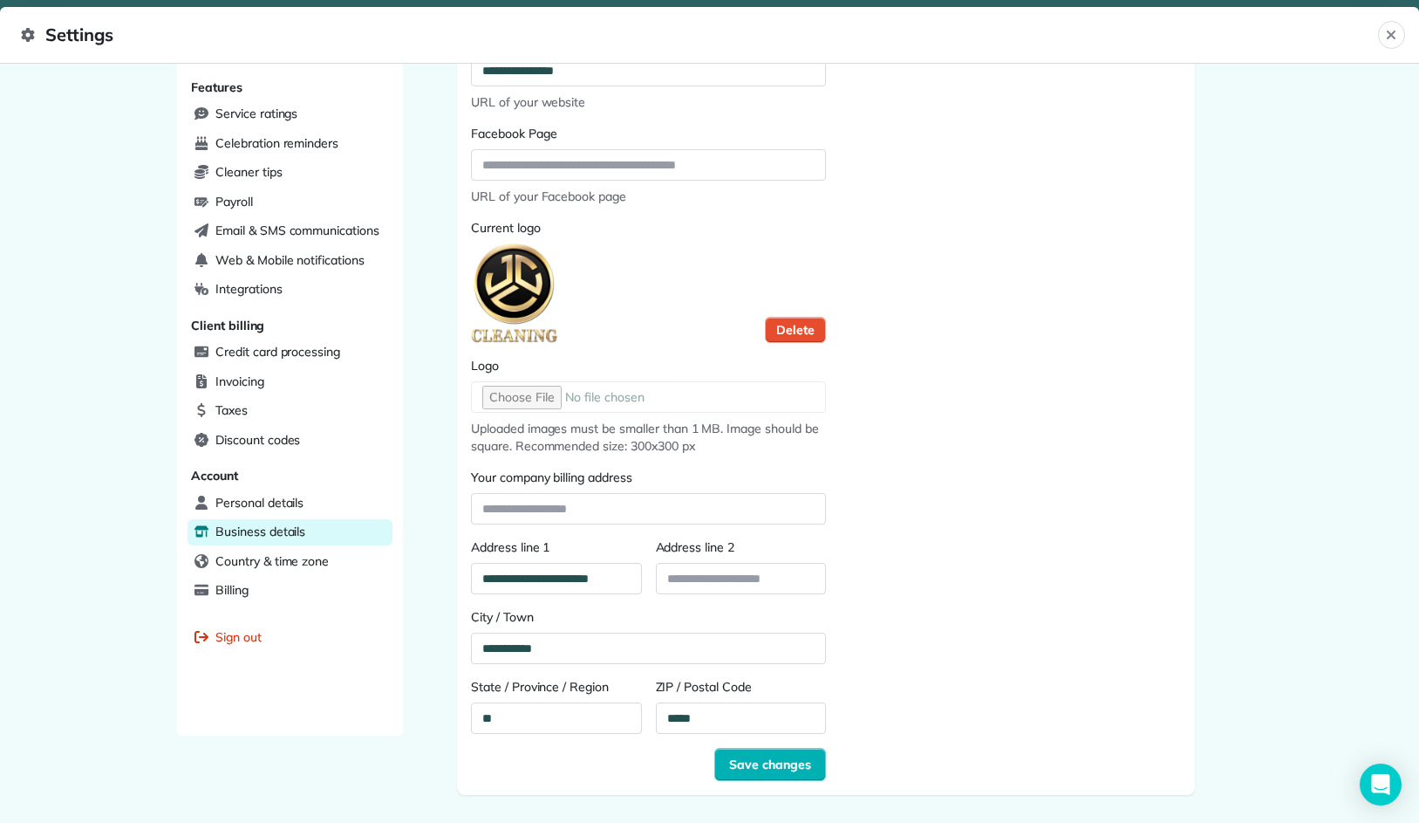
scroll to position [0, 0]
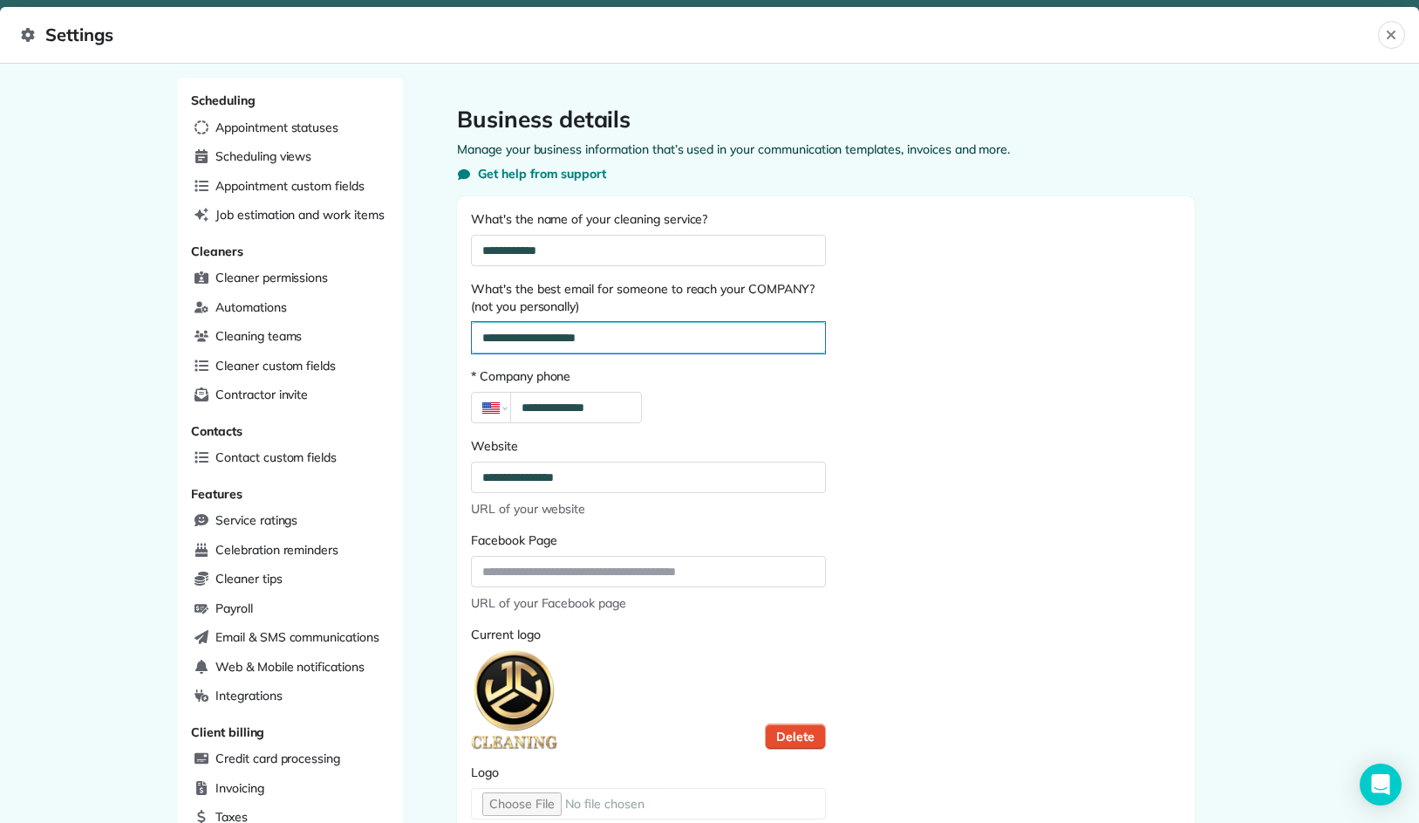
click at [652, 338] on input "**********" at bounding box center [648, 337] width 353 height 31
